Goal: Check status: Check status

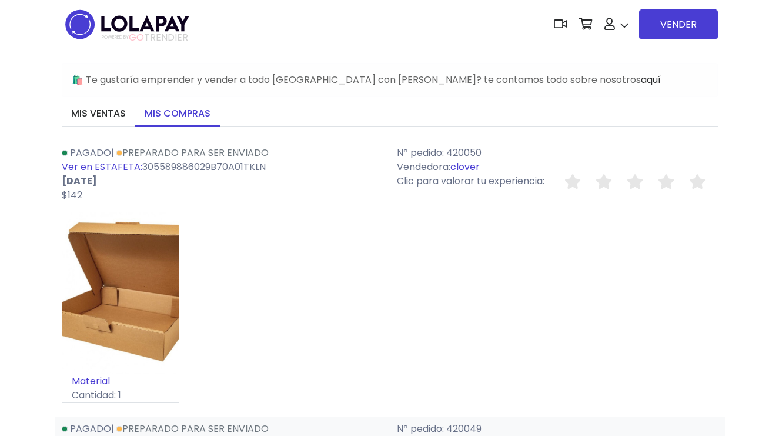
click at [234, 236] on div "Material Cantidad: 1" at bounding box center [390, 312] width 656 height 200
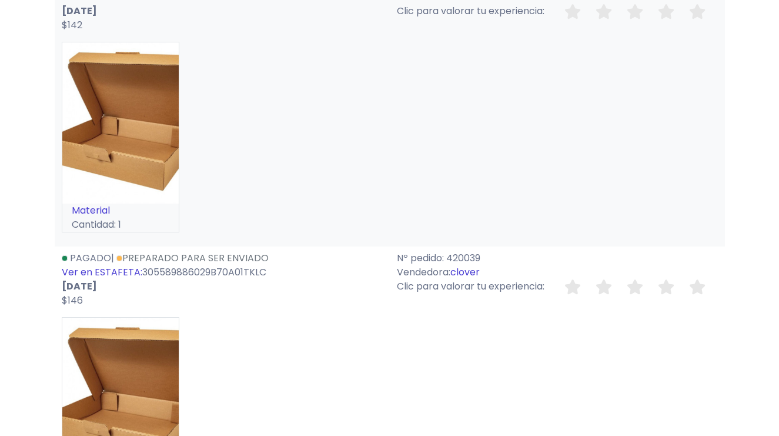
scroll to position [2060, 0]
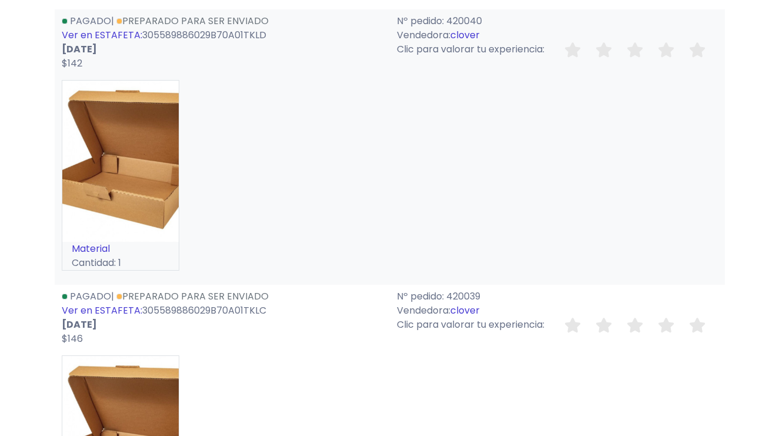
click at [85, 309] on link "Ver en ESTAFETA:" at bounding box center [102, 310] width 81 height 14
click at [205, 311] on div "Pagado | Preparado para ser enviado Ver en ESTAFETA: 305589886029B70A01TKLC [DA…" at bounding box center [222, 317] width 335 height 56
copy div "305589886029B70A01TKLC"
click at [115, 38] on link "Ver en ESTAFETA:" at bounding box center [102, 35] width 81 height 14
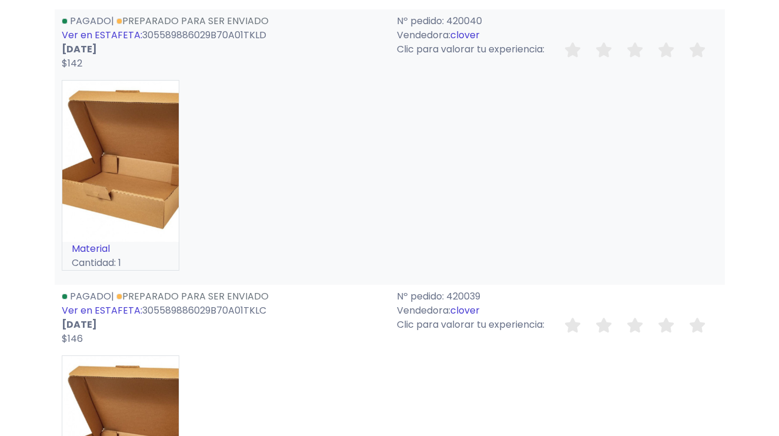
click at [154, 38] on div "Pagado | Preparado para ser enviado Ver en ESTAFETA: 305589886029B70A01TKLD [DA…" at bounding box center [222, 42] width 335 height 56
copy div "305589886029B70A01TKLD"
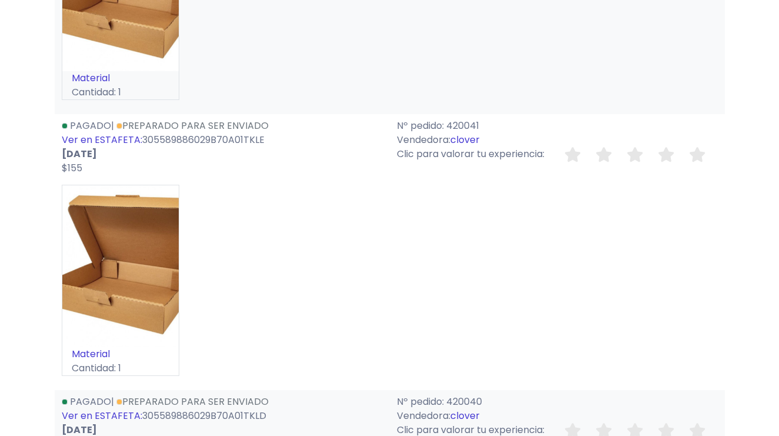
scroll to position [1666, 0]
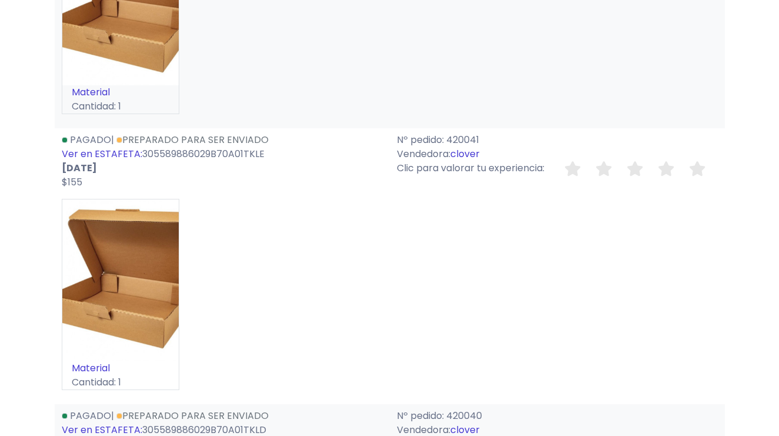
click at [193, 156] on div "Pagado | Preparado para ser enviado Ver en ESTAFETA: 305589886029B70A01TKLE [DA…" at bounding box center [222, 161] width 335 height 56
copy div "305589886029B70A01TKLE"
click at [115, 153] on link "Ver en ESTAFETA:" at bounding box center [102, 154] width 81 height 14
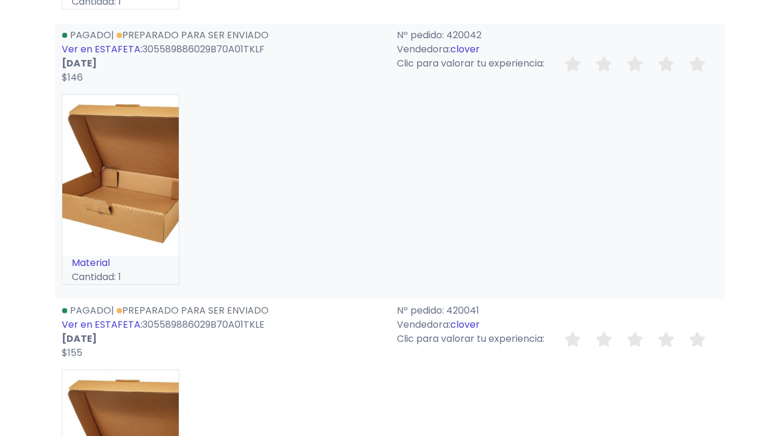
scroll to position [1484, 0]
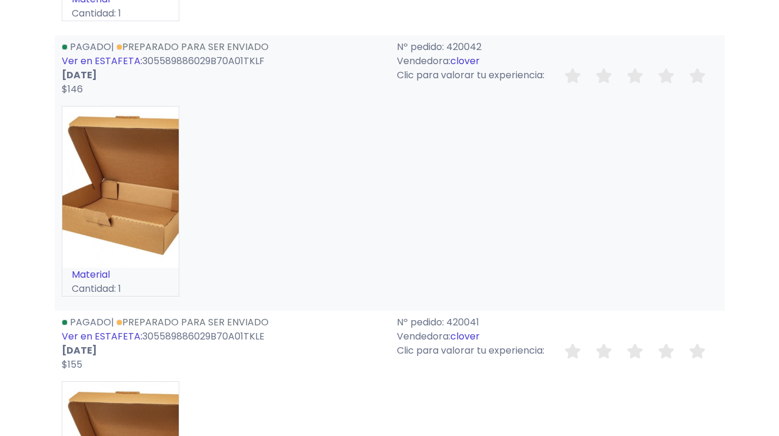
click at [119, 64] on link "Ver en ESTAFETA:" at bounding box center [102, 61] width 81 height 14
click at [208, 58] on div "Pagado | Preparado para ser enviado Ver en ESTAFETA: 305589886029B70A01TKLF [DA…" at bounding box center [222, 68] width 335 height 56
copy div "305589886029B70A01TKLF"
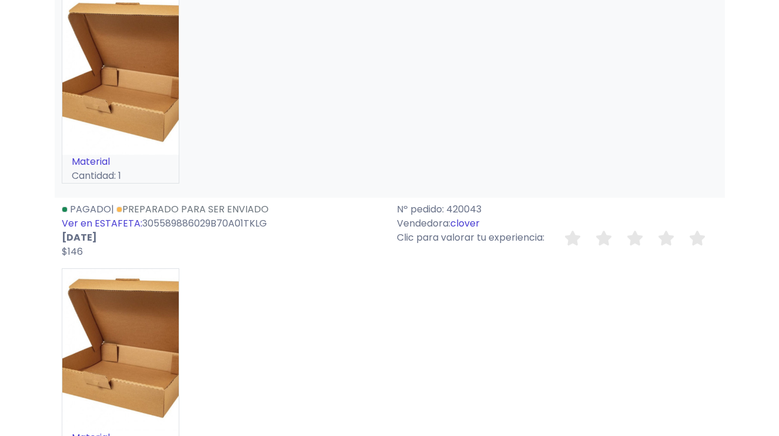
scroll to position [1044, 0]
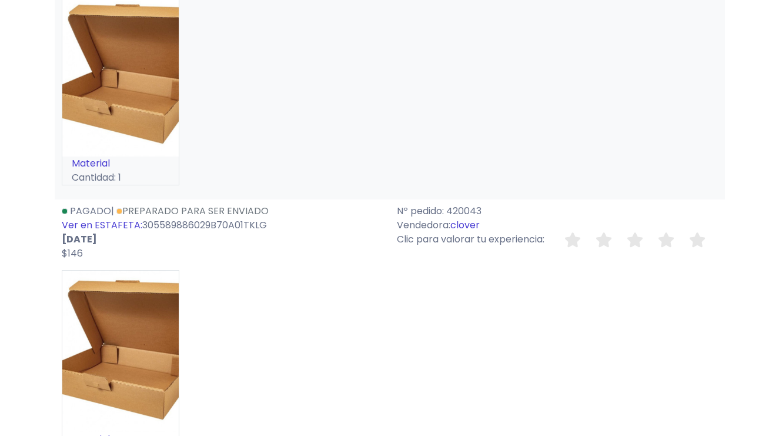
click at [204, 225] on div "Pagado | Preparado para ser enviado Ver en ESTAFETA: 305589886029B70A01TKLG [DA…" at bounding box center [222, 232] width 335 height 56
copy div "305589886029B70A01TKLG"
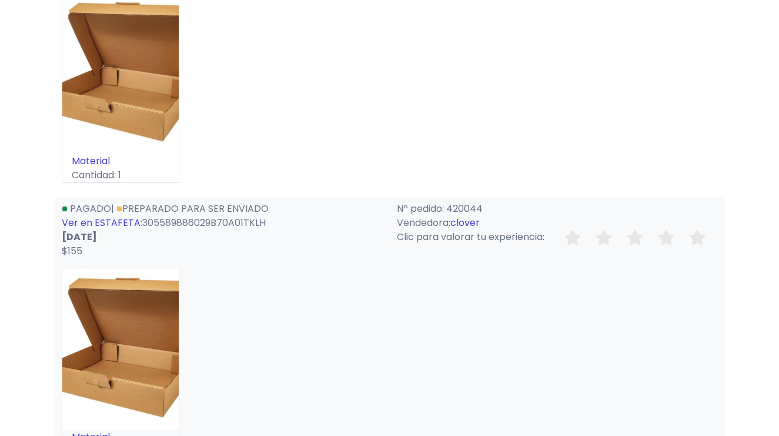
scroll to position [752, 0]
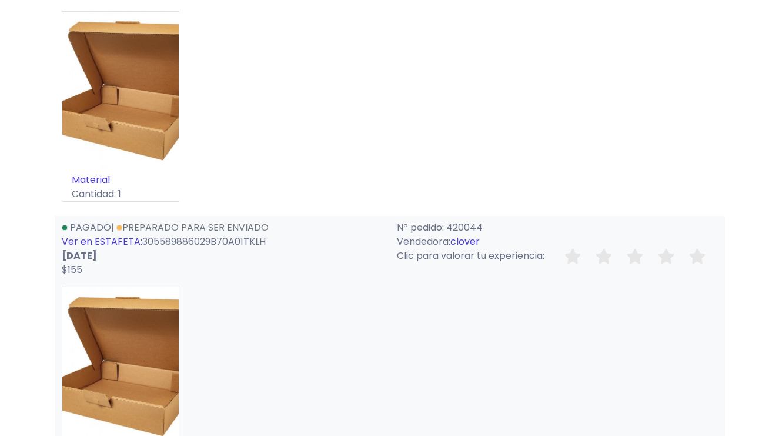
click at [199, 245] on div "Pagado | Preparado para ser enviado Ver en ESTAFETA: 305589886029B70A01TKLH [DA…" at bounding box center [222, 248] width 335 height 56
copy div "305589886029B70A01TKLH"
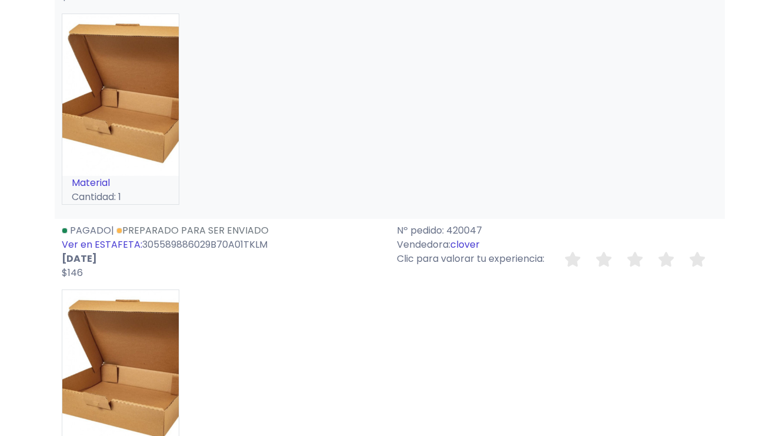
scroll to position [460, 0]
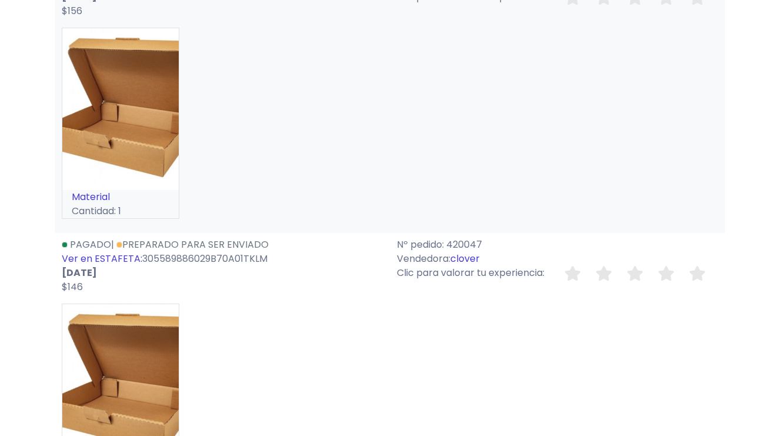
click at [195, 260] on div "Pagado | Preparado para ser enviado Ver en ESTAFETA: 305589886029B70A01TKLM [DA…" at bounding box center [222, 265] width 335 height 56
copy div "305589886029B70A01TKLM"
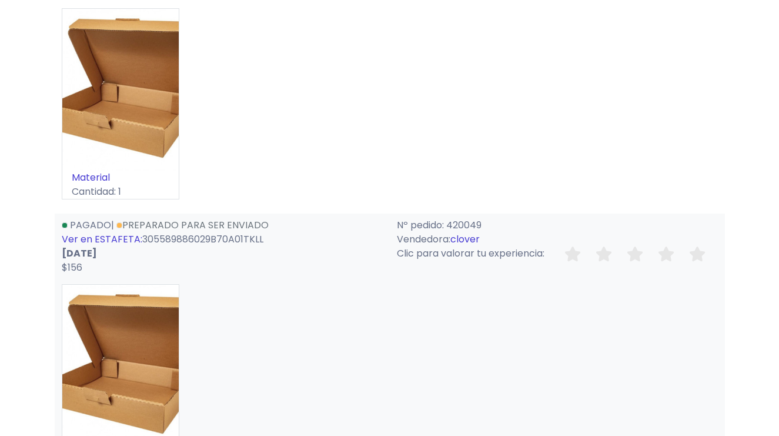
scroll to position [148, 0]
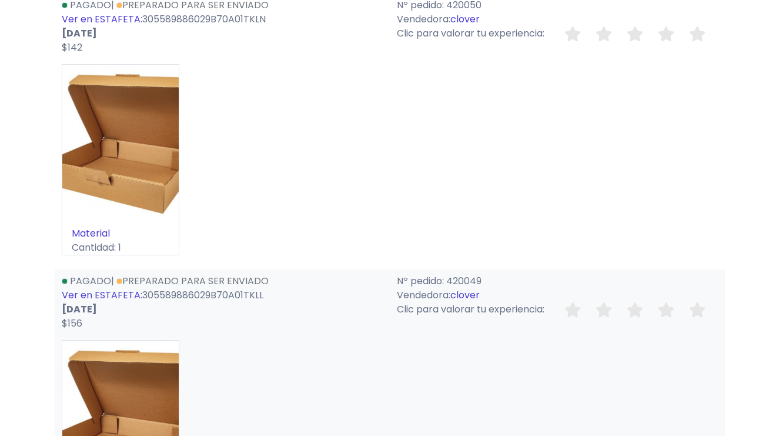
click at [209, 290] on div "Pagado | Preparado para ser enviado Ver en ESTAFETA: 305589886029B70A01TKLL [DA…" at bounding box center [222, 302] width 335 height 56
copy div "305589886029B70A01TKLL"
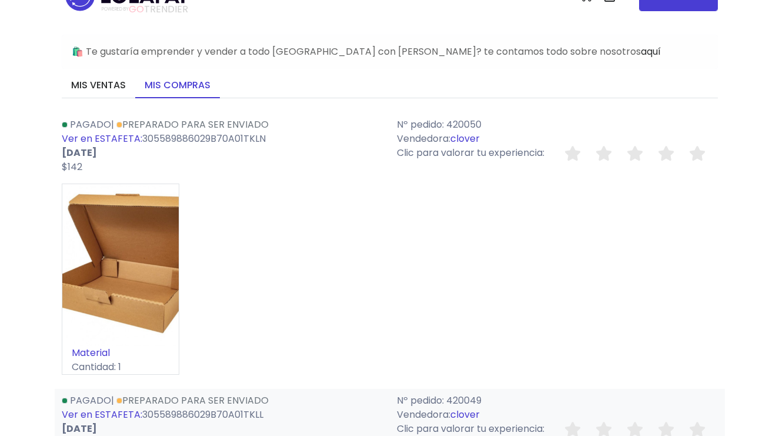
scroll to position [25, 0]
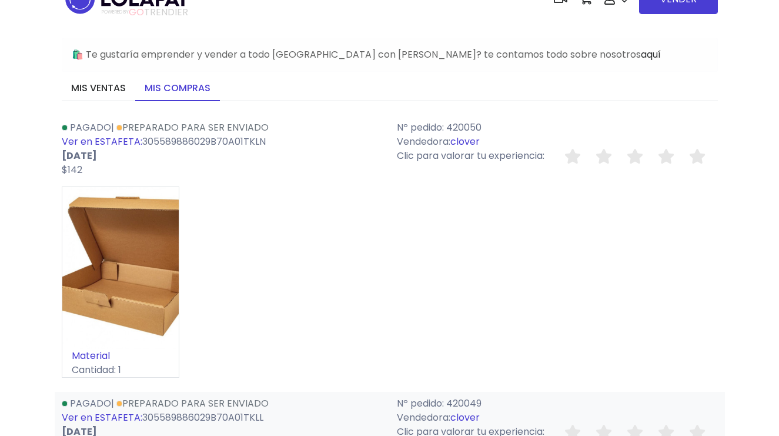
click at [236, 142] on div "Pagado | Preparado para ser enviado Ver en ESTAFETA: 305589886029B70A01TKLN [DA…" at bounding box center [222, 149] width 335 height 56
copy div "305589886029B70A01TKLN"
